Goal: Register for event/course

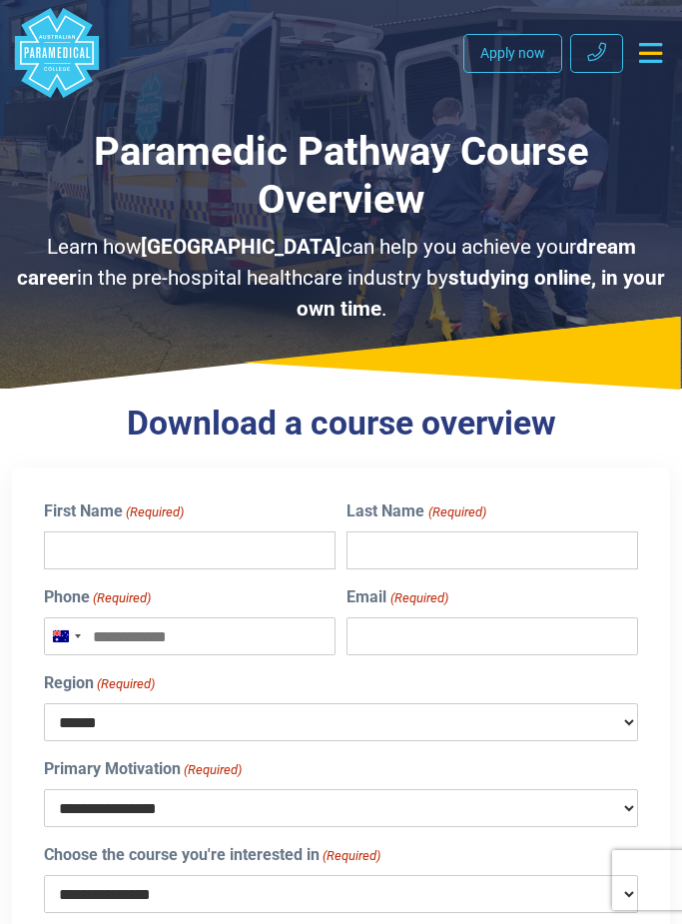
click at [133, 552] on input "First Name (Required)" at bounding box center [190, 550] width 292 height 38
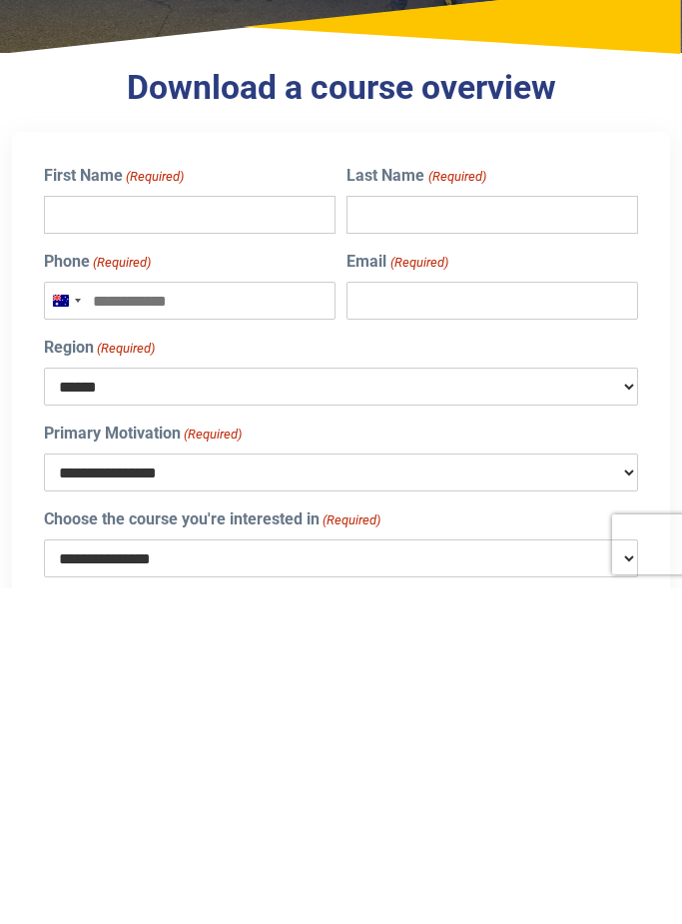
scroll to position [335, 0]
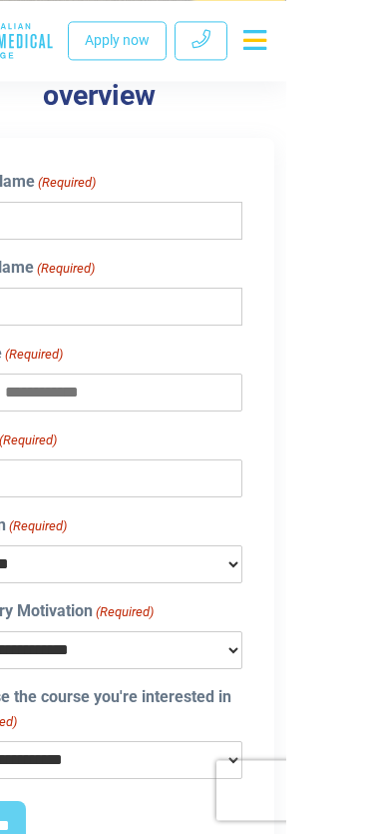
scroll to position [477, 0]
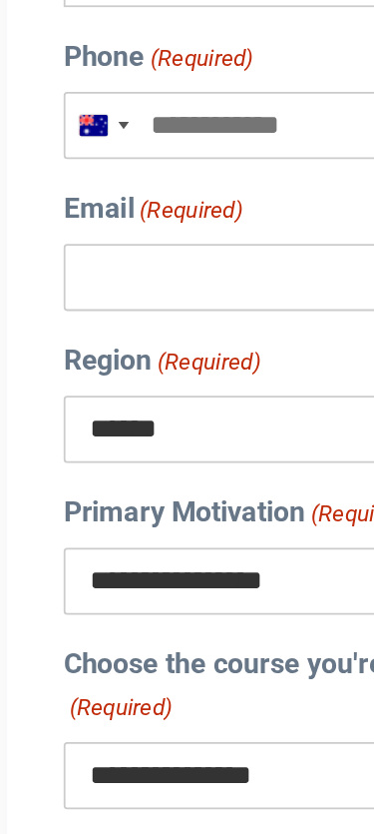
click at [141, 266] on input "Phone (Required)" at bounding box center [187, 285] width 287 height 38
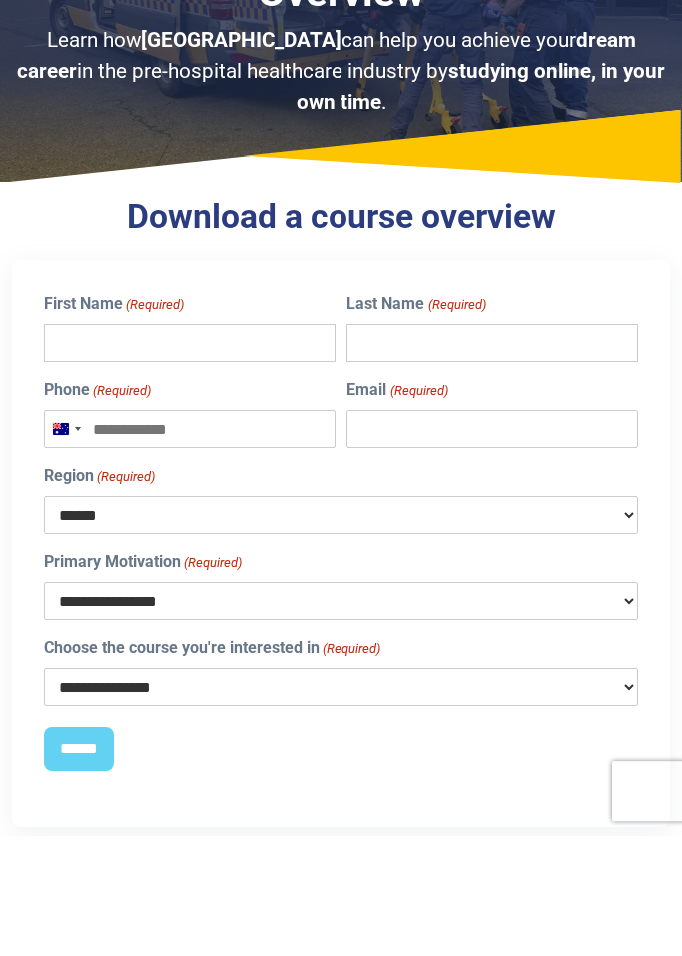
scroll to position [0, 0]
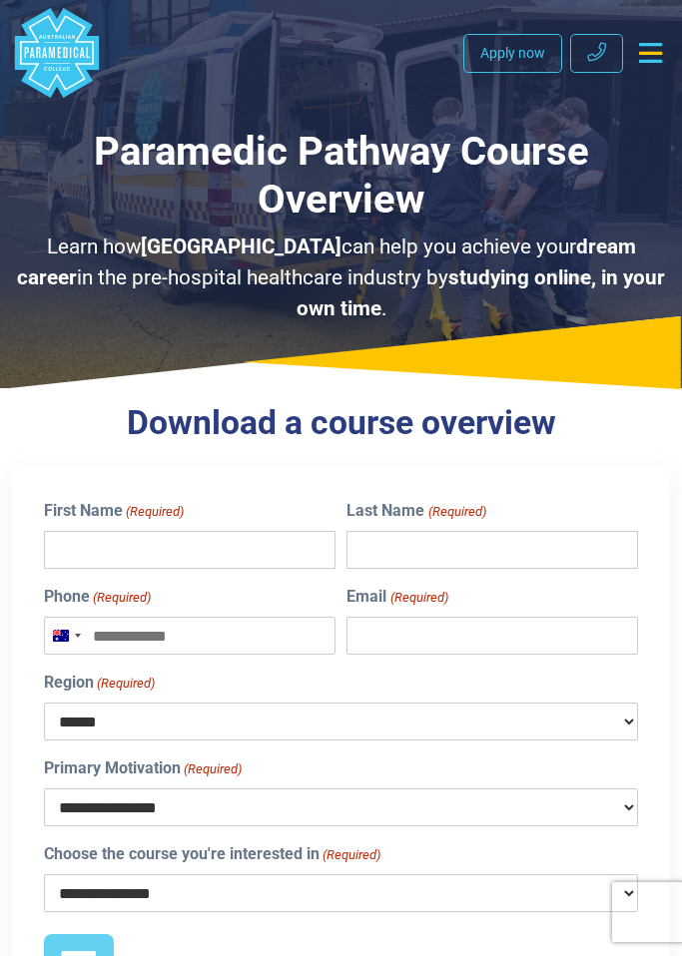
click at [373, 52] on icon "Toggle navigation" at bounding box center [650, 53] width 23 height 20
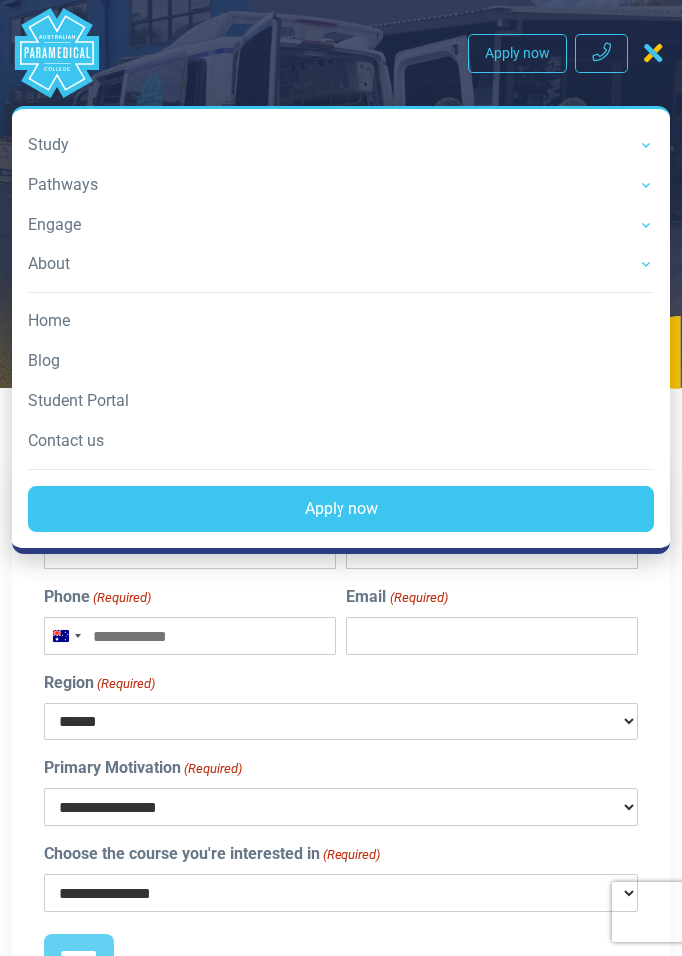
click at [48, 395] on link "Student Portal" at bounding box center [341, 401] width 626 height 40
